Goal: Task Accomplishment & Management: Manage account settings

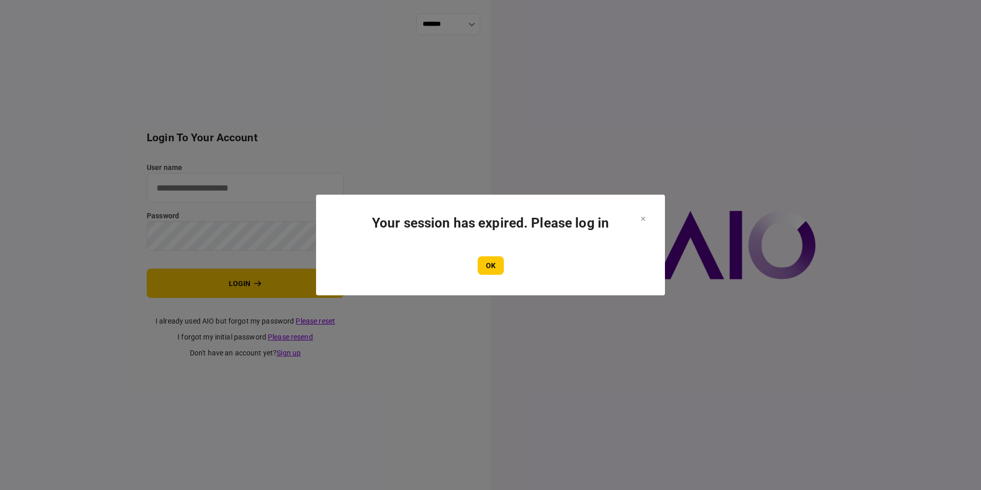
click at [493, 266] on button "OK" at bounding box center [491, 265] width 26 height 18
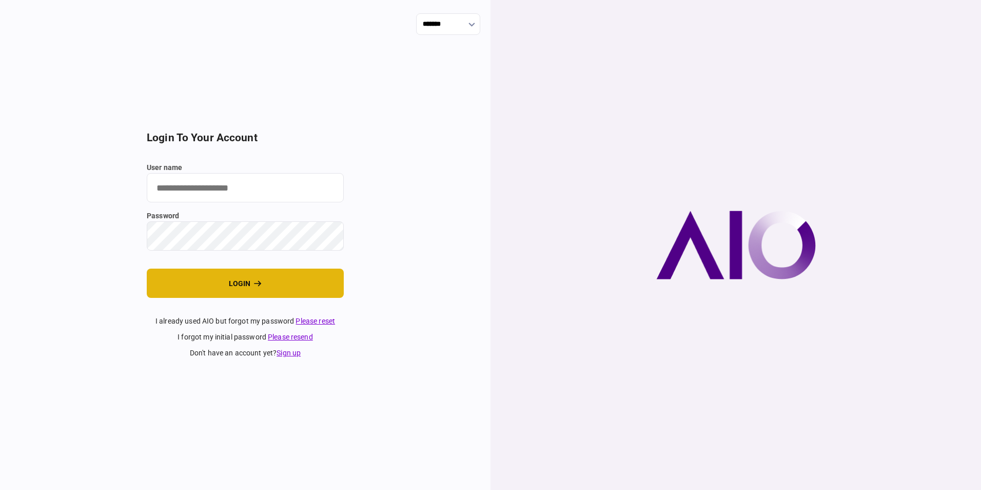
click at [238, 280] on button "login" at bounding box center [245, 282] width 197 height 29
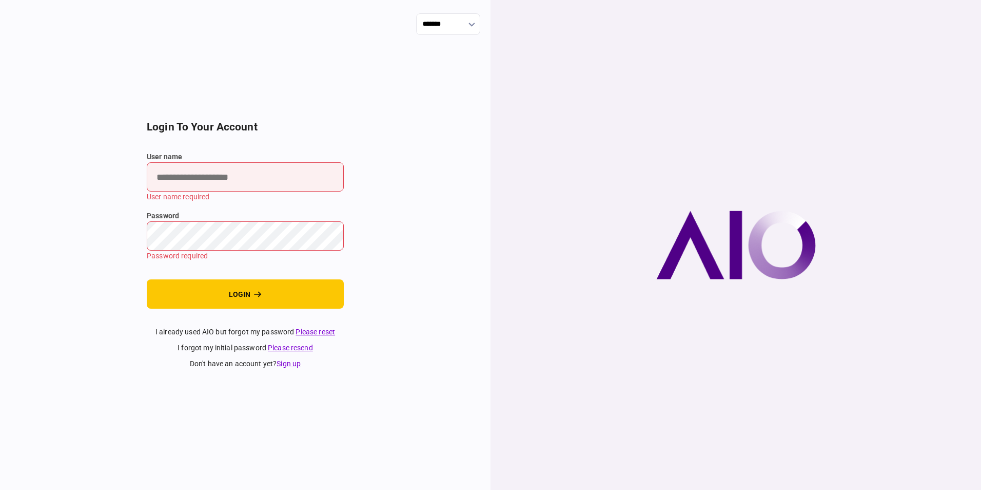
click at [238, 183] on input "user name" at bounding box center [245, 176] width 197 height 29
type input "**********"
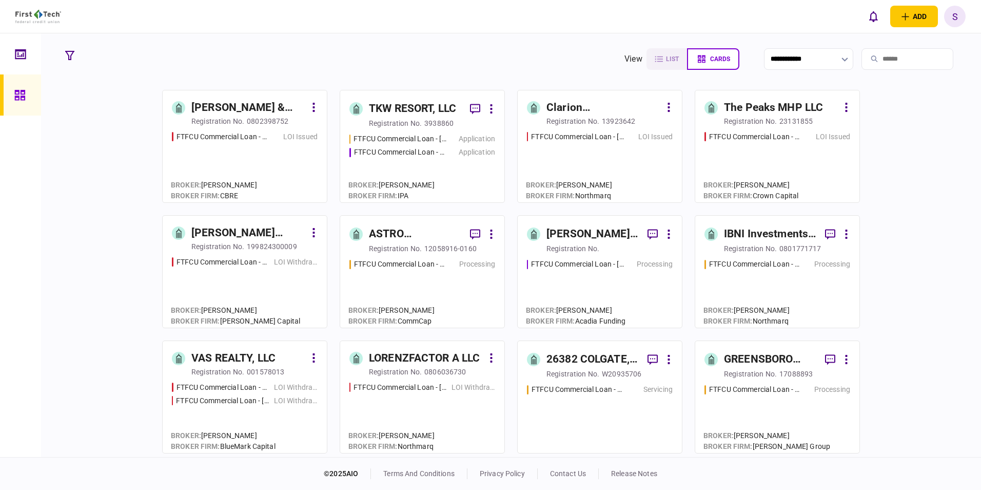
click at [866, 55] on input "search" at bounding box center [908, 59] width 92 height 22
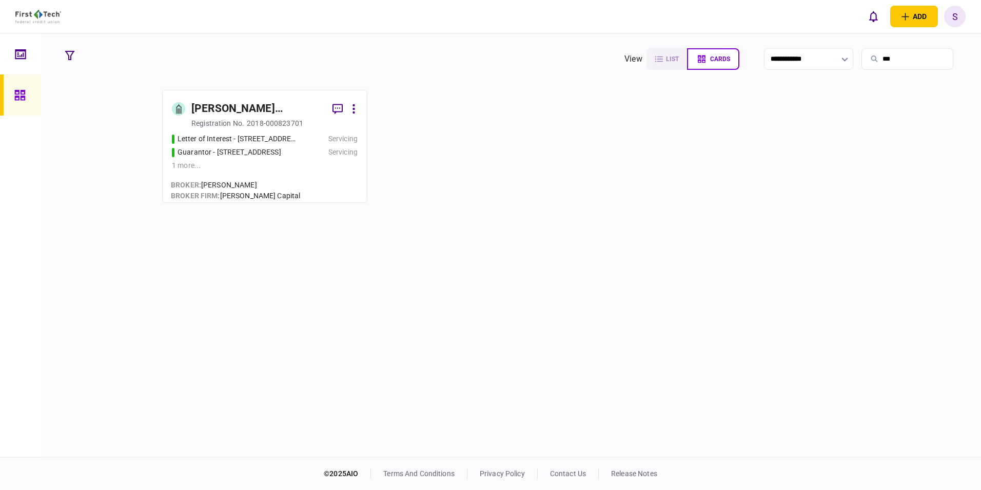
type input "***"
click at [227, 123] on div "registration no." at bounding box center [217, 123] width 53 height 10
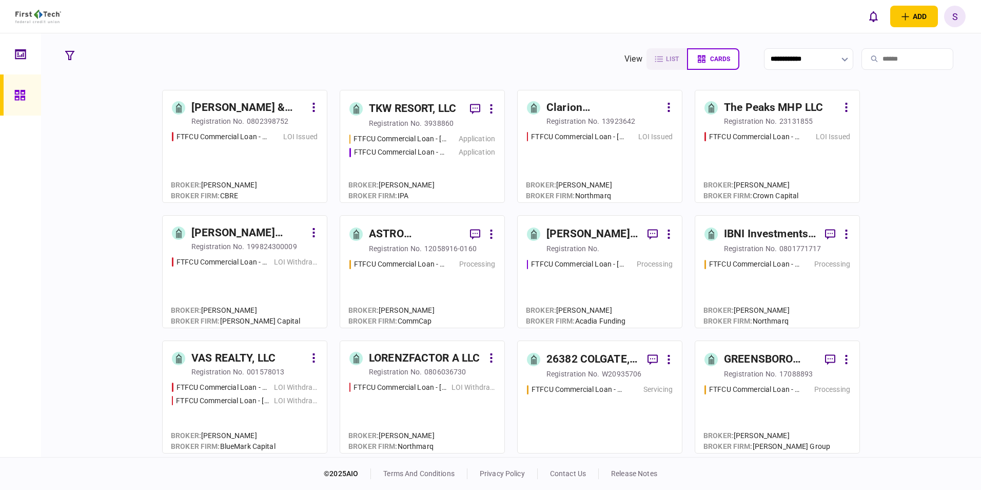
click at [876, 60] on input "search" at bounding box center [908, 59] width 92 height 22
type input "***"
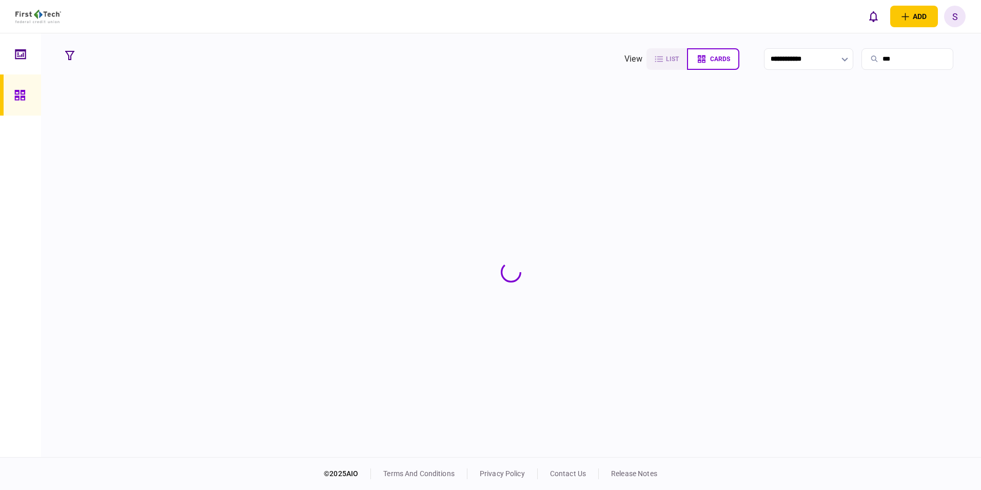
click at [239, 118] on section at bounding box center [511, 272] width 901 height 364
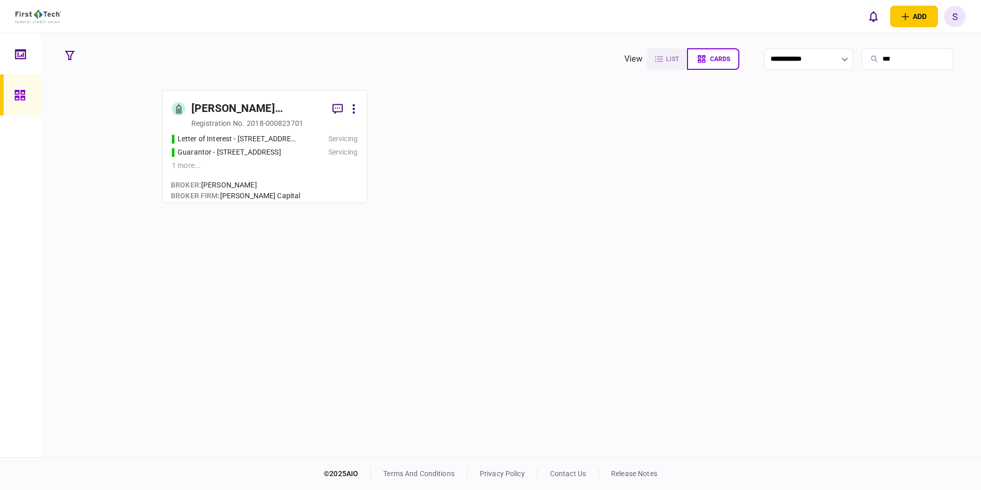
click at [242, 112] on div "[PERSON_NAME] Holdings, LLC" at bounding box center [257, 109] width 133 height 16
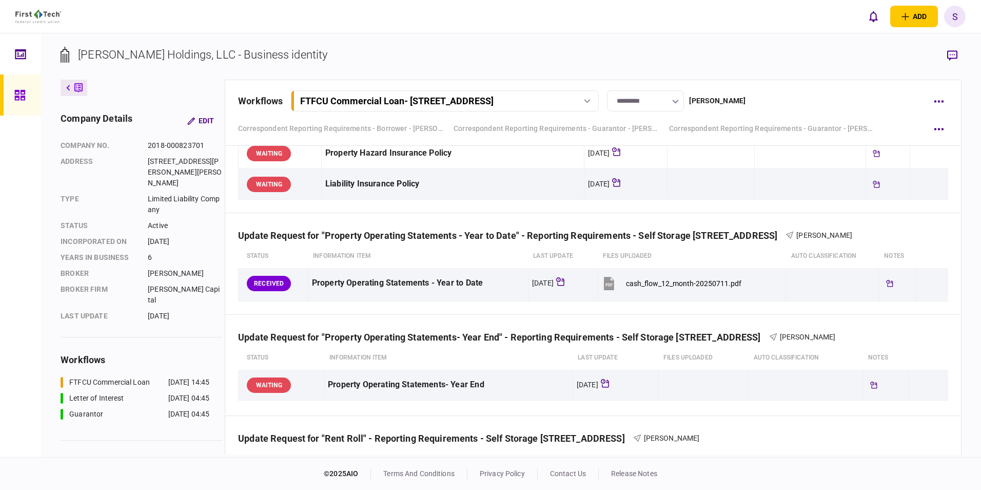
scroll to position [719, 0]
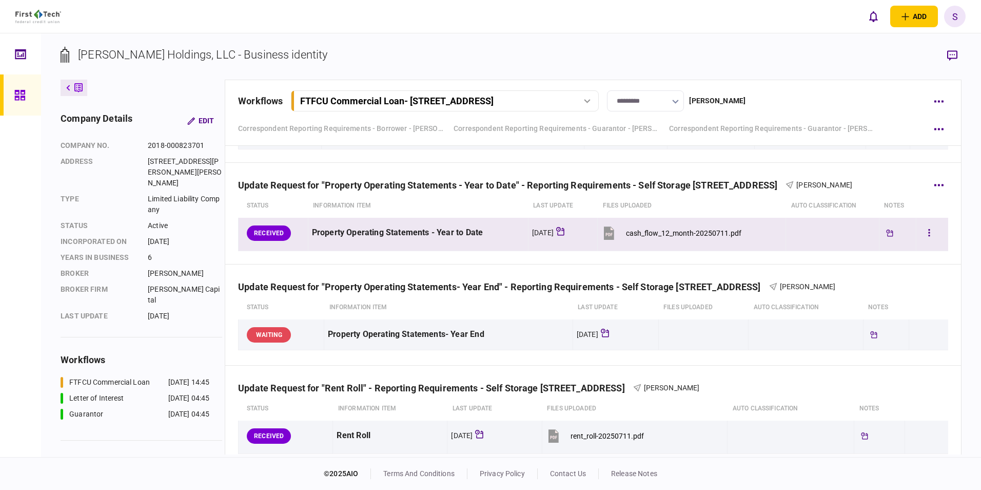
click at [685, 230] on div "cash_flow_12_month-20250711.pdf" at bounding box center [683, 233] width 115 height 8
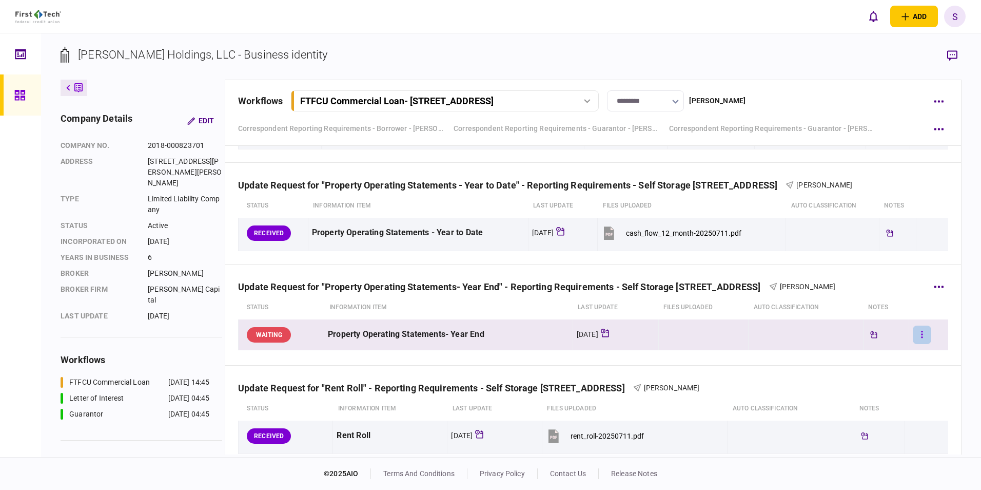
click at [913, 330] on button "button" at bounding box center [922, 334] width 18 height 18
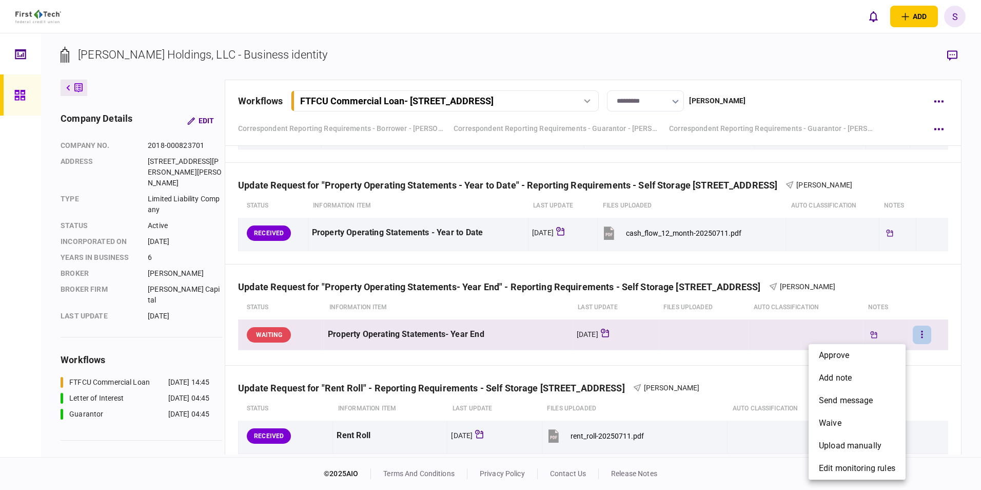
click at [754, 368] on div at bounding box center [490, 245] width 981 height 490
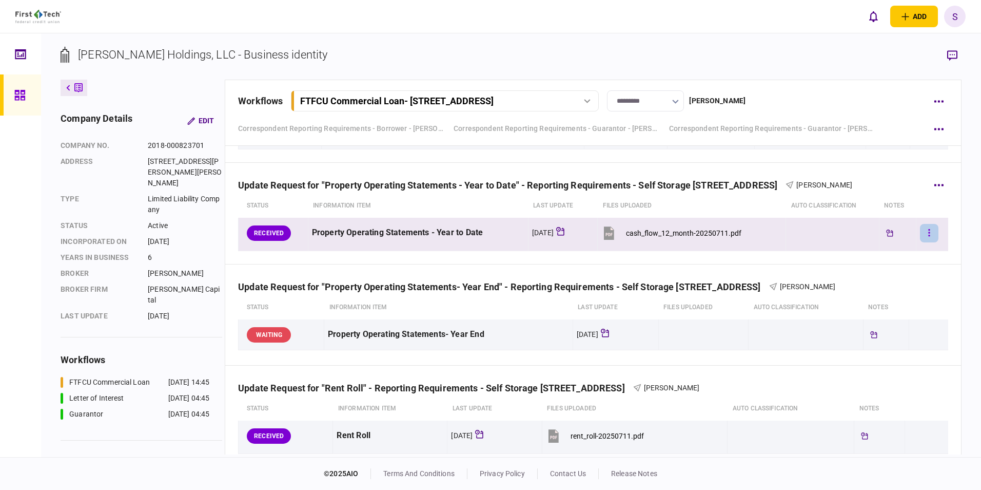
click at [929, 232] on icon "button" at bounding box center [930, 232] width 2 height 7
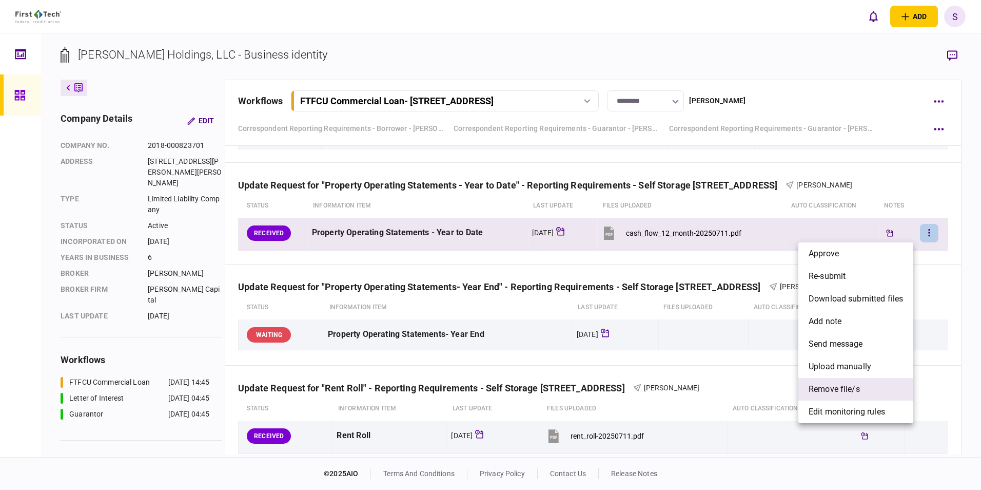
click at [818, 384] on span "remove file/s" at bounding box center [834, 389] width 51 height 12
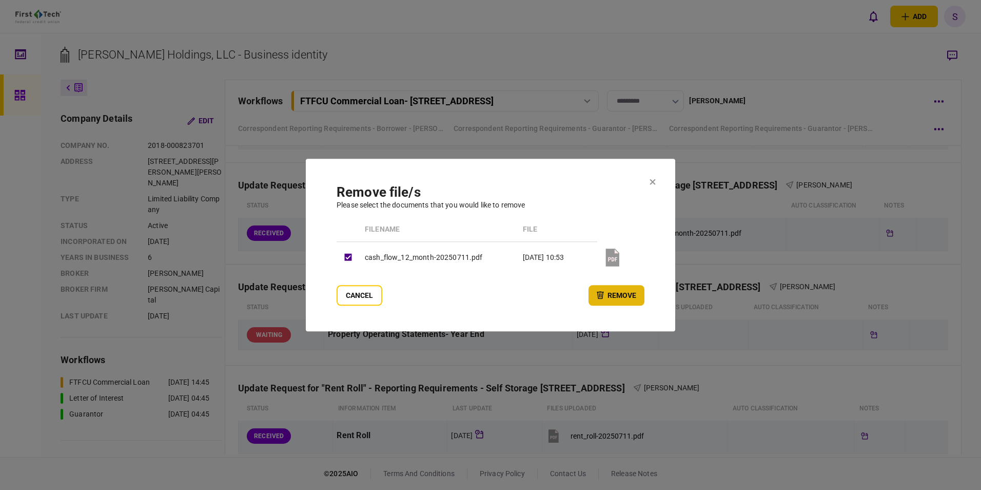
click at [624, 293] on button "remove" at bounding box center [617, 295] width 56 height 21
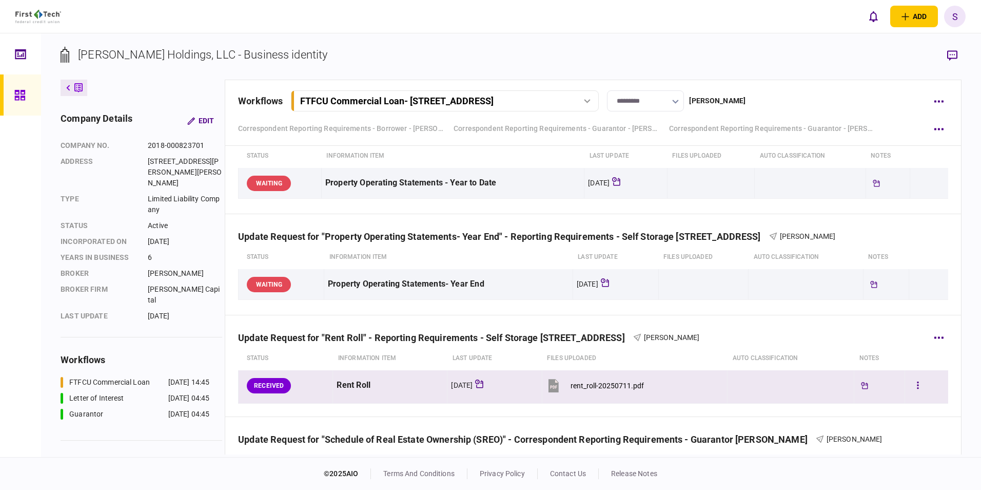
scroll to position [821, 0]
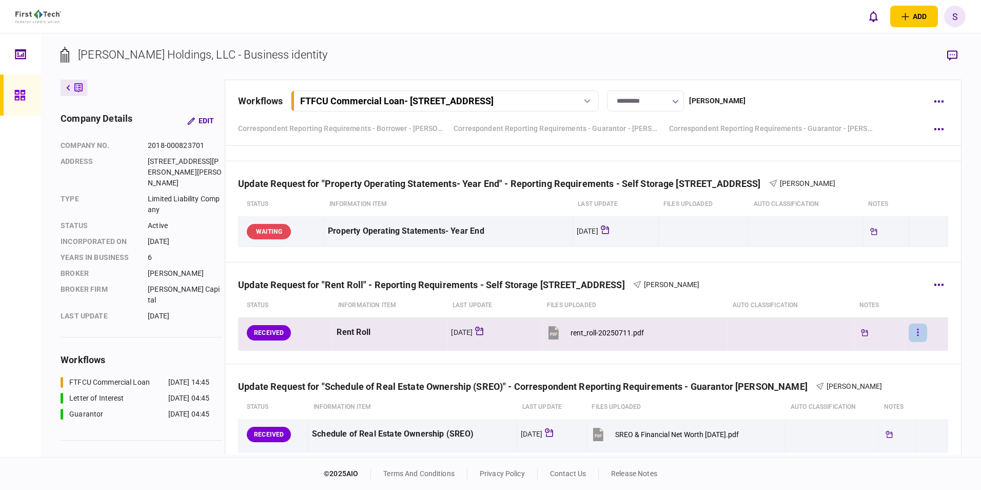
click at [917, 335] on icon "button" at bounding box center [918, 332] width 2 height 10
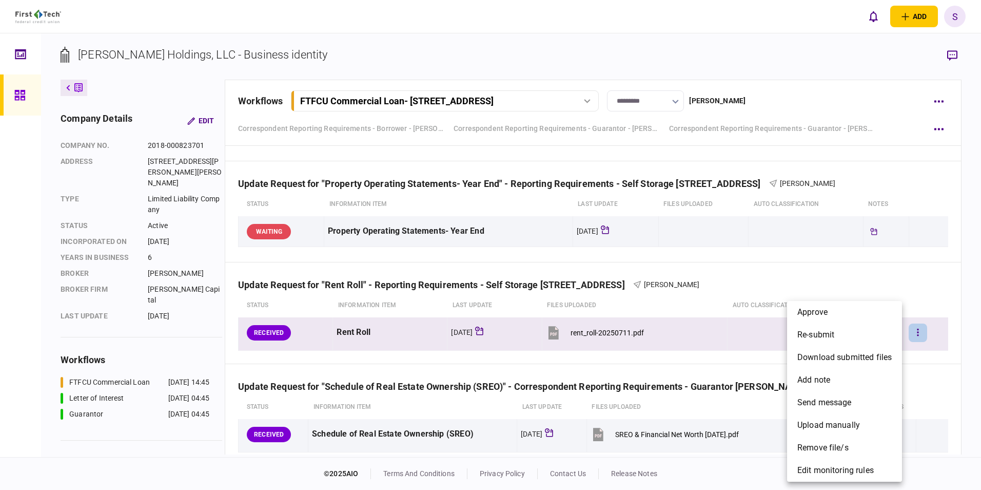
click at [592, 330] on div at bounding box center [490, 245] width 981 height 490
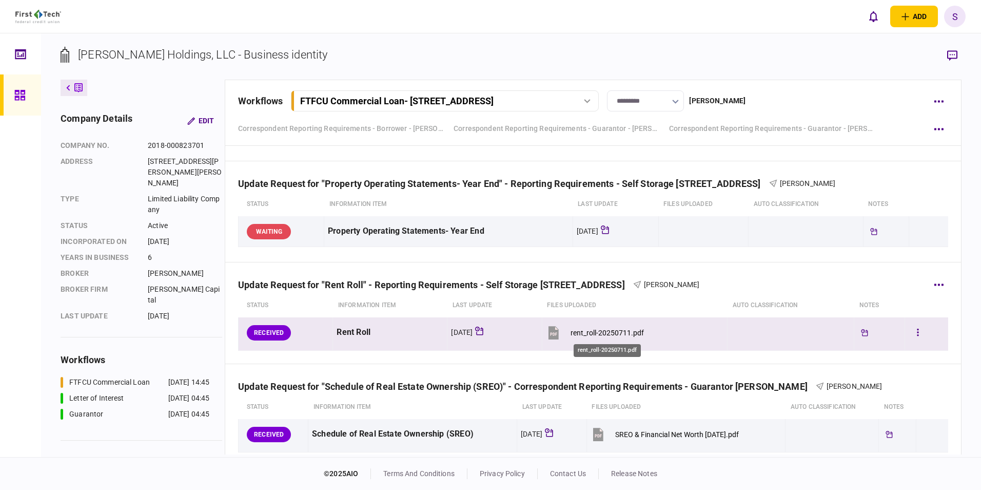
click at [600, 332] on div "rent_roll-20250711.pdf" at bounding box center [607, 333] width 73 height 8
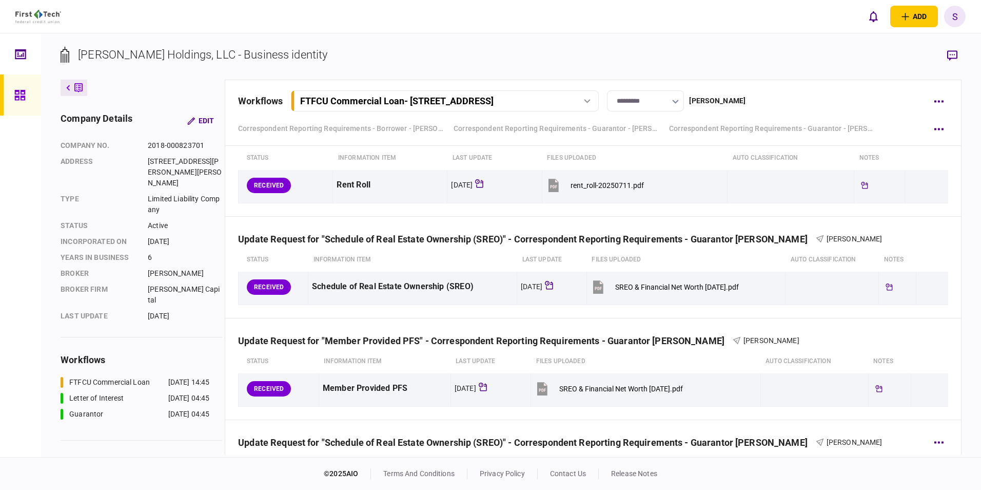
scroll to position [924, 0]
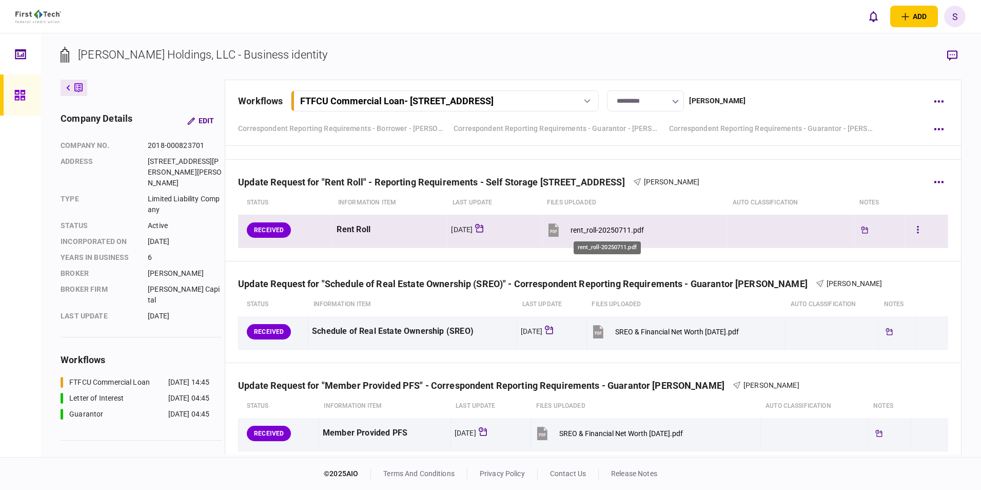
click at [606, 230] on div "rent_roll-20250711.pdf" at bounding box center [607, 230] width 73 height 8
click at [917, 230] on icon "button" at bounding box center [918, 230] width 2 height 10
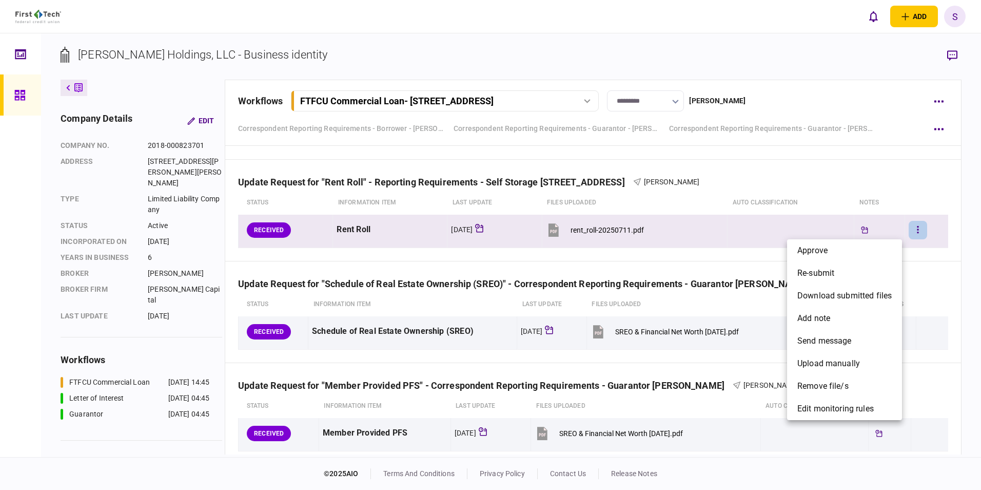
click at [587, 229] on div at bounding box center [490, 245] width 981 height 490
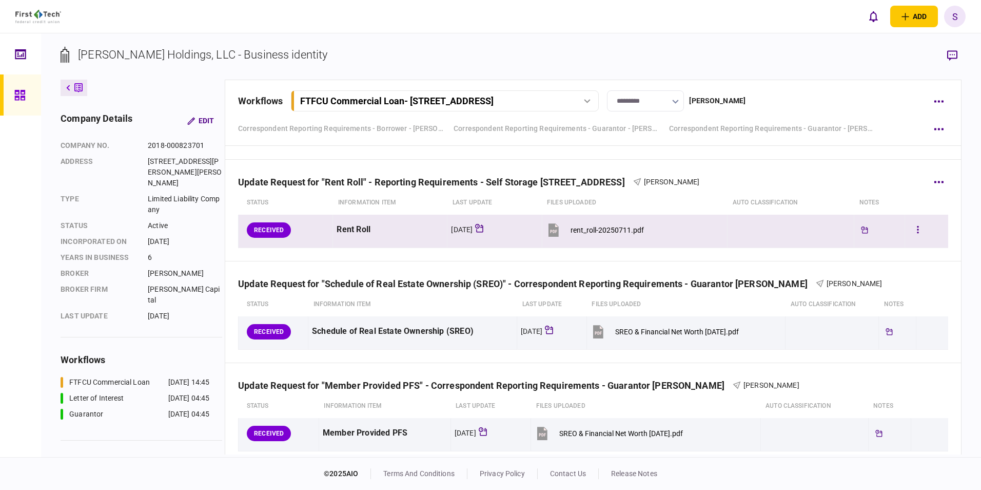
click at [561, 229] on icon at bounding box center [553, 229] width 15 height 15
click at [917, 225] on icon "button" at bounding box center [918, 230] width 2 height 10
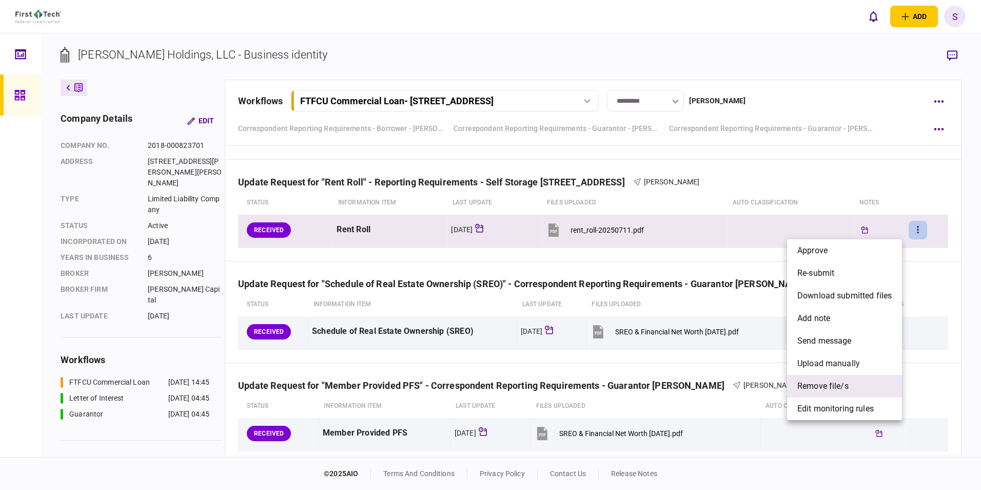
click at [815, 385] on span "remove file/s" at bounding box center [823, 386] width 51 height 12
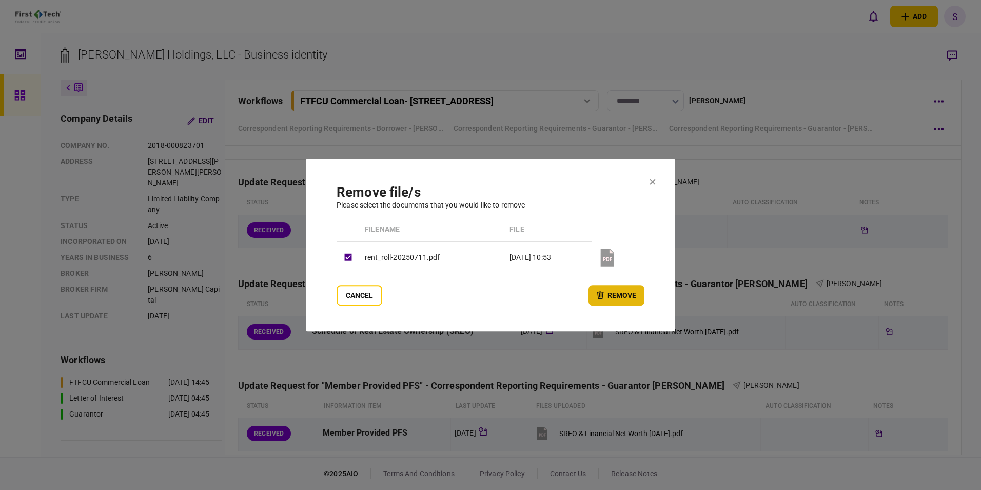
click at [620, 295] on button "remove" at bounding box center [617, 295] width 56 height 21
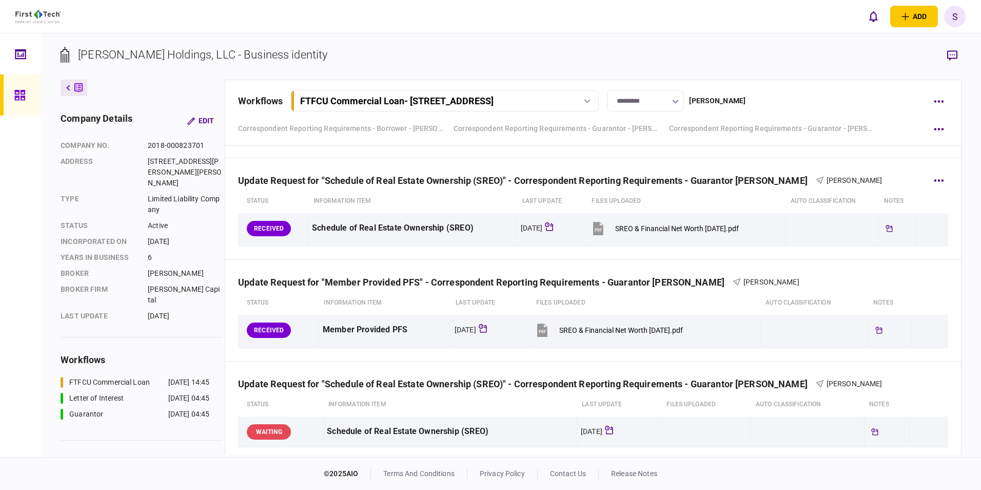
scroll to position [1078, 0]
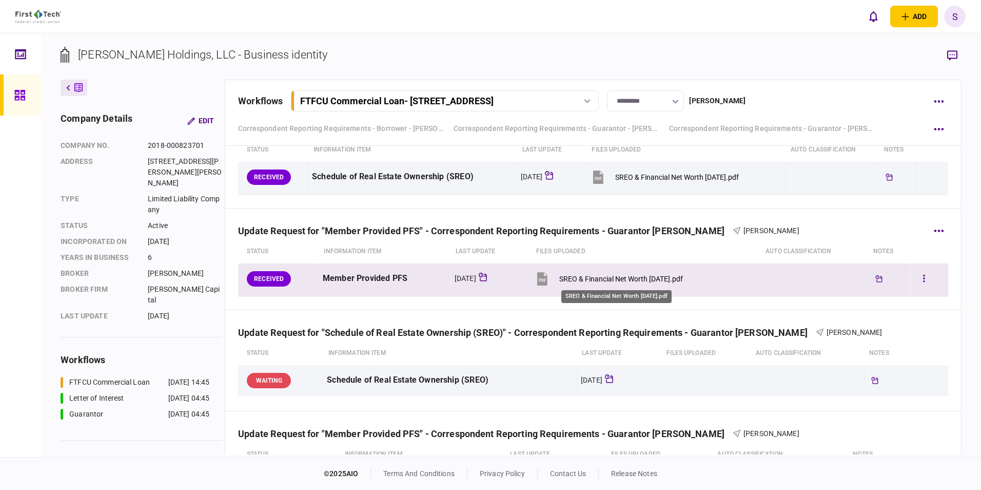
click at [600, 281] on div "SREO & Financial Net Worth [DATE].pdf" at bounding box center [621, 279] width 124 height 8
click at [915, 277] on button "button" at bounding box center [924, 278] width 18 height 18
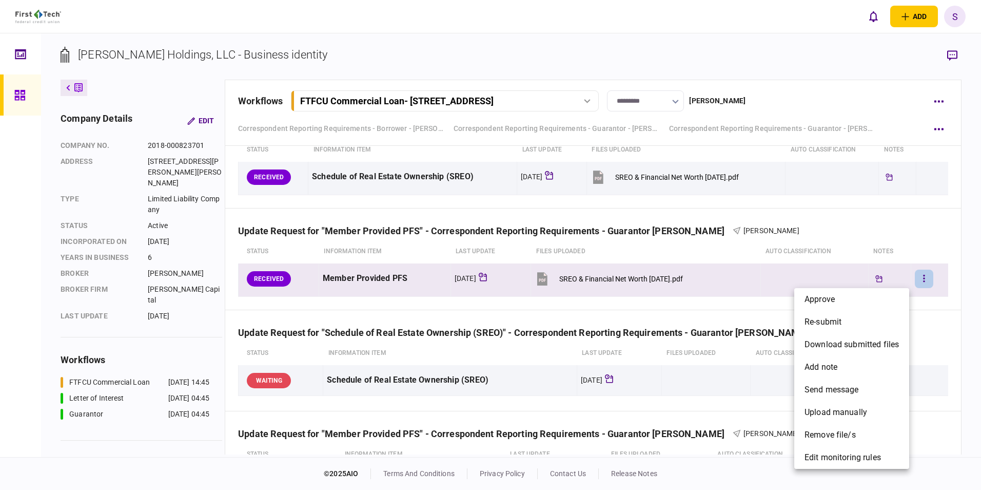
click at [612, 278] on div at bounding box center [490, 245] width 981 height 490
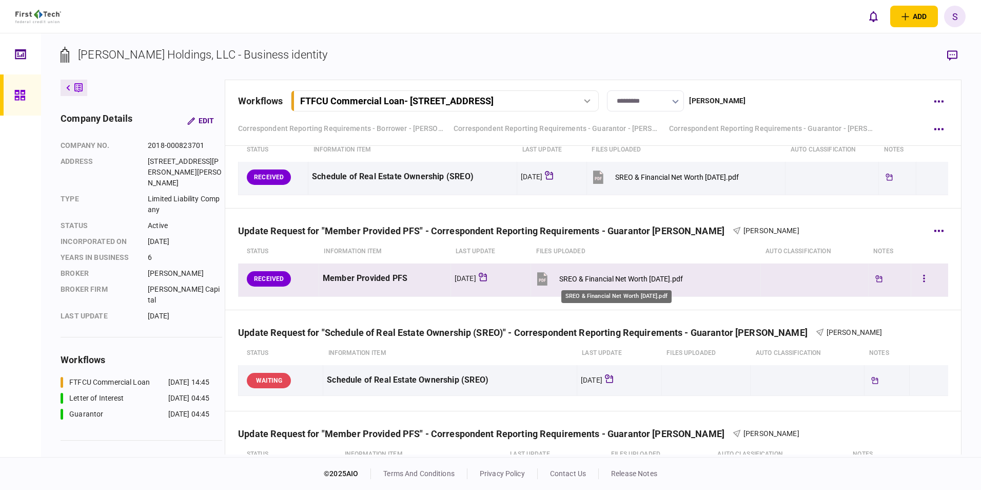
click at [613, 278] on div "SREO & Financial Net Worth [DATE].pdf" at bounding box center [621, 279] width 124 height 8
click at [923, 275] on icon "button" at bounding box center [924, 279] width 2 height 10
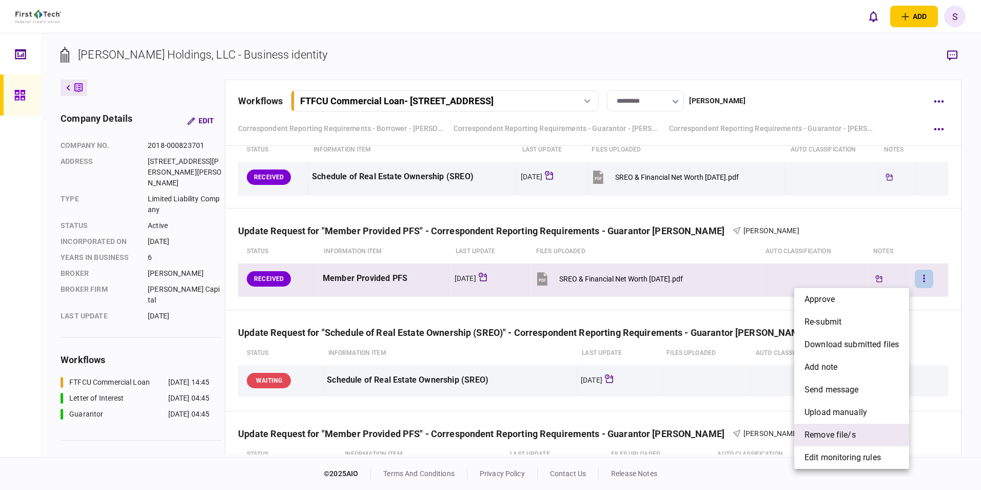
click at [820, 433] on span "remove file/s" at bounding box center [830, 435] width 51 height 12
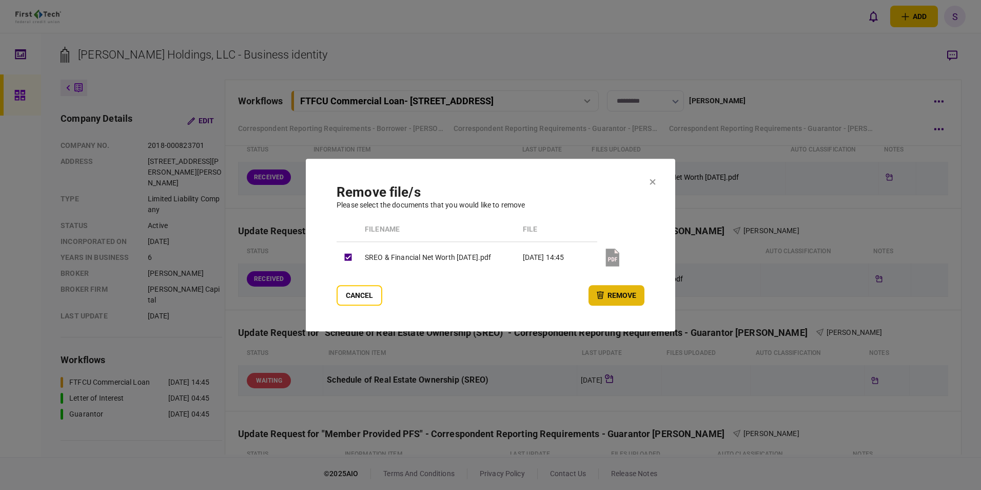
click at [617, 288] on button "remove" at bounding box center [617, 295] width 56 height 21
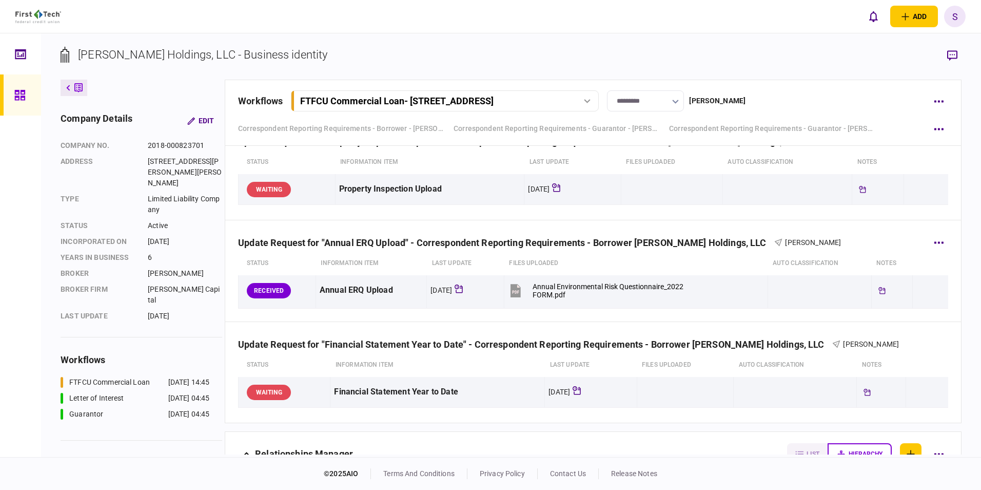
scroll to position [1489, 0]
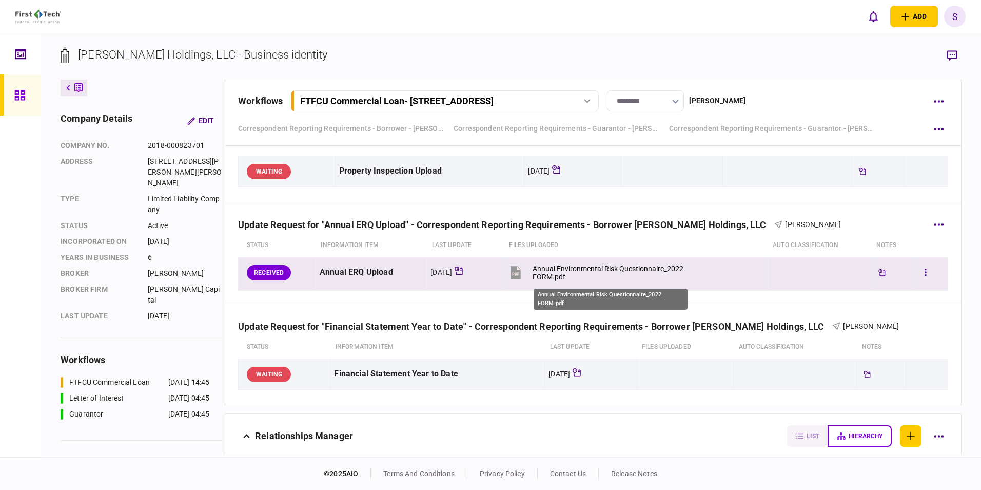
click at [572, 271] on div "Annual Environmental Risk Questionnaire_2022 FORM.pdf" at bounding box center [610, 272] width 155 height 16
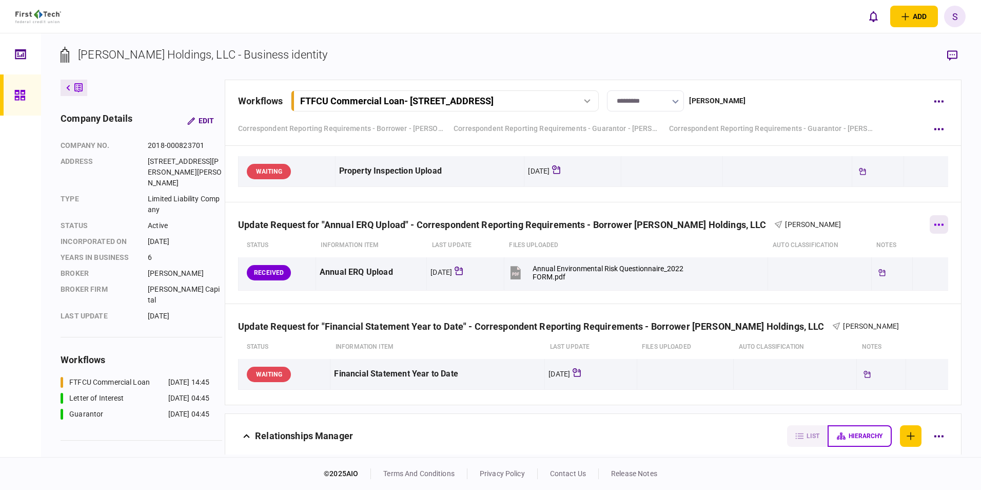
click at [934, 225] on icon "button" at bounding box center [939, 224] width 10 height 3
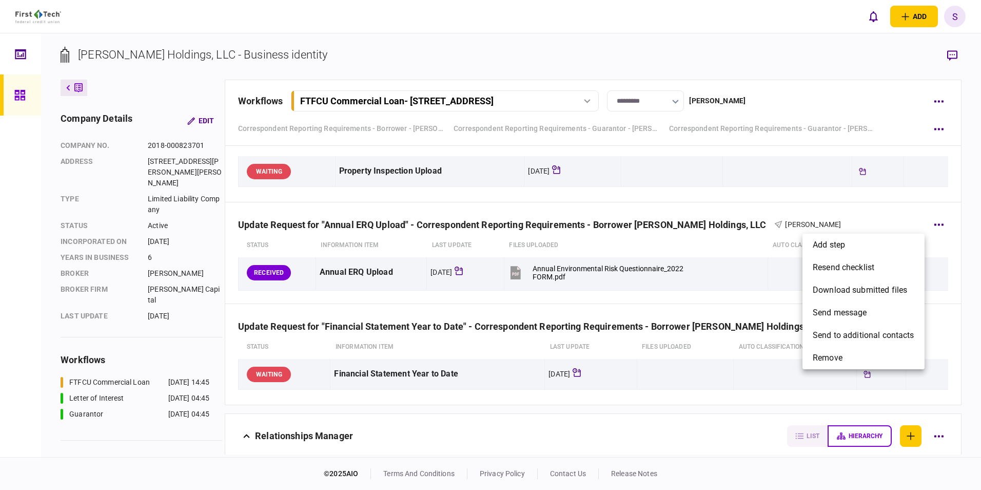
click at [749, 259] on div at bounding box center [490, 245] width 981 height 490
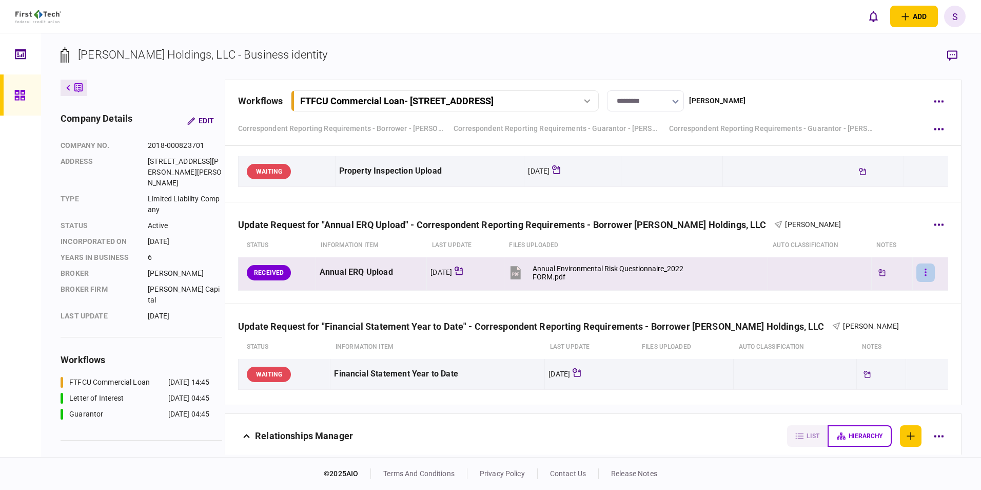
click at [925, 272] on icon "button" at bounding box center [926, 272] width 2 height 10
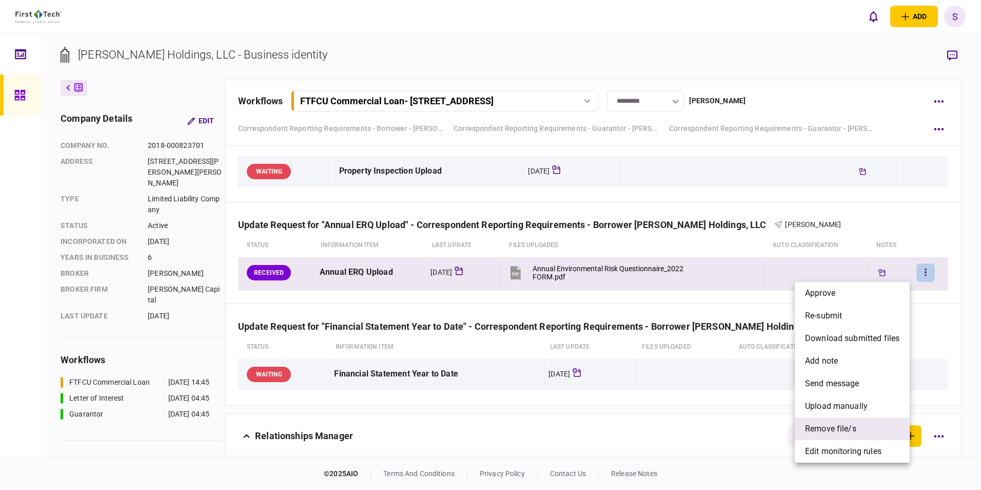
click at [826, 421] on li "remove file/s" at bounding box center [852, 428] width 115 height 23
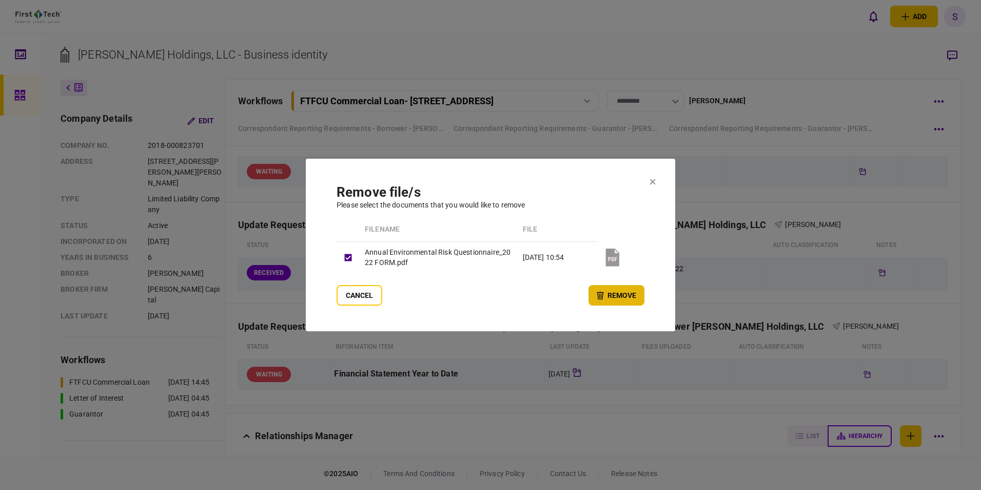
click at [631, 298] on button "remove" at bounding box center [617, 295] width 56 height 21
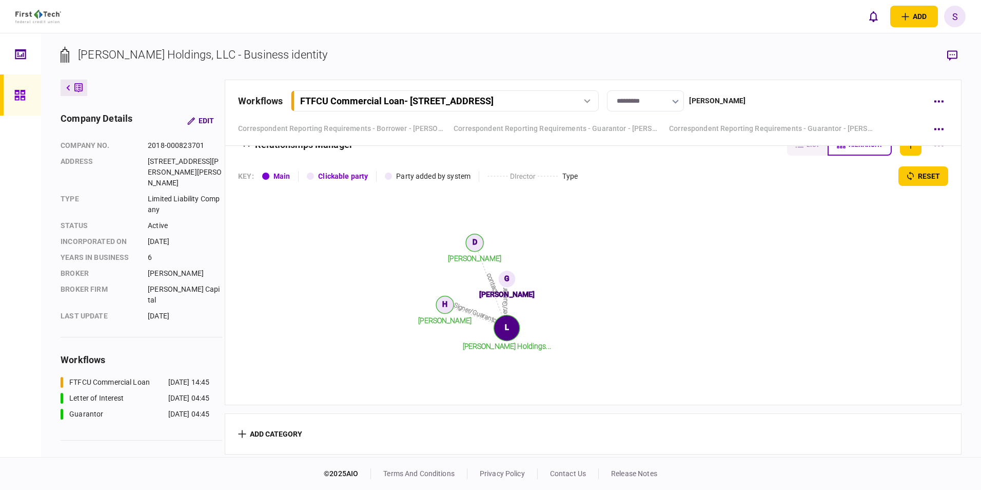
scroll to position [1776, 0]
